Goal: Transaction & Acquisition: Purchase product/service

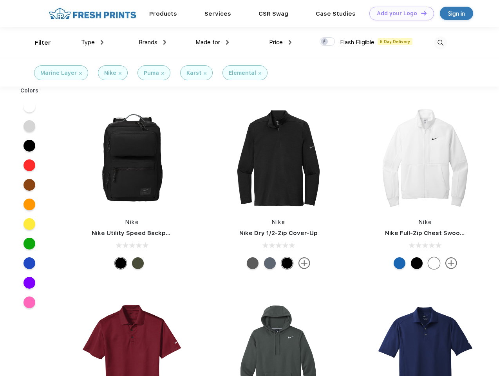
scroll to position [0, 0]
click at [399, 13] on link "Add your Logo Design Tool" at bounding box center [401, 14] width 65 height 14
click at [0, 0] on div "Design Tool" at bounding box center [0, 0] width 0 height 0
click at [420, 13] on link "Add your Logo Design Tool" at bounding box center [401, 14] width 65 height 14
click at [38, 43] on div "Filter" at bounding box center [43, 42] width 16 height 9
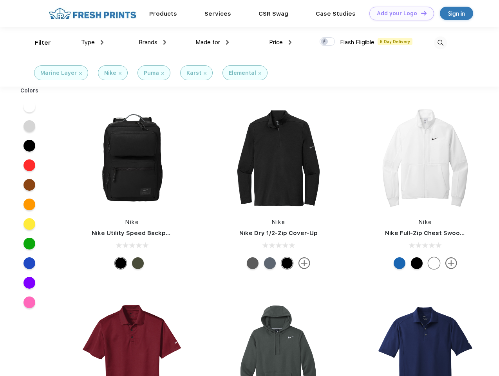
click at [92, 42] on span "Type" at bounding box center [88, 42] width 14 height 7
click at [152, 42] on span "Brands" at bounding box center [148, 42] width 19 height 7
click at [212, 42] on span "Made for" at bounding box center [207, 42] width 25 height 7
click at [280, 42] on span "Price" at bounding box center [276, 42] width 14 height 7
click at [327, 42] on div at bounding box center [326, 41] width 15 height 9
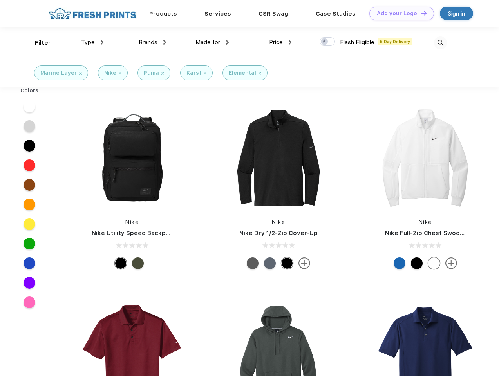
click at [325, 42] on input "checkbox" at bounding box center [321, 39] width 5 height 5
click at [440, 43] on img at bounding box center [440, 42] width 13 height 13
